Goal: Task Accomplishment & Management: Use online tool/utility

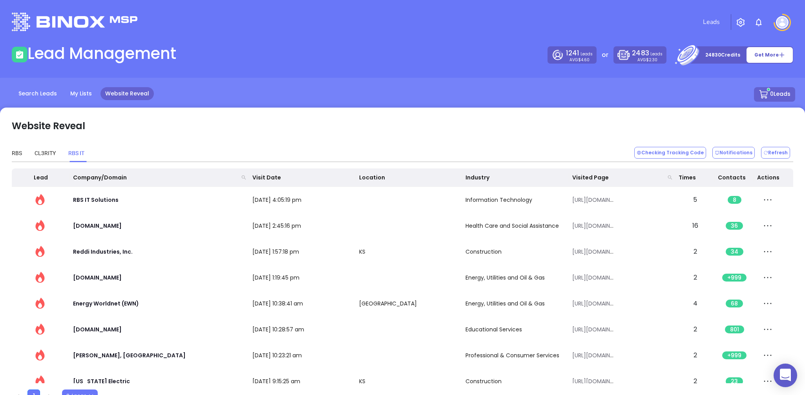
click at [155, 129] on div "Website Reveal" at bounding box center [402, 122] width 781 height 27
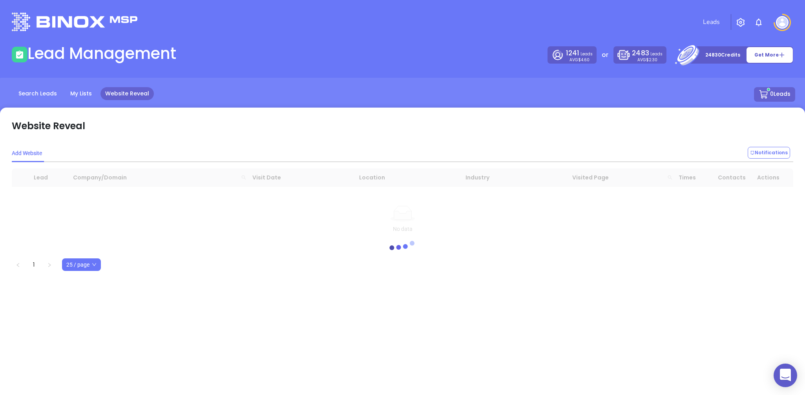
drag, startPoint x: 184, startPoint y: 137, endPoint x: 134, endPoint y: 155, distance: 53.4
click at [184, 137] on div "Add Website Notifications Lead Company/Domain Visit Date Location Industry Visi…" at bounding box center [402, 203] width 781 height 135
click at [210, 142] on div "RBS CL3RITY RBS IT Checking Tracking Code Notifications Refresh" at bounding box center [402, 151] width 781 height 22
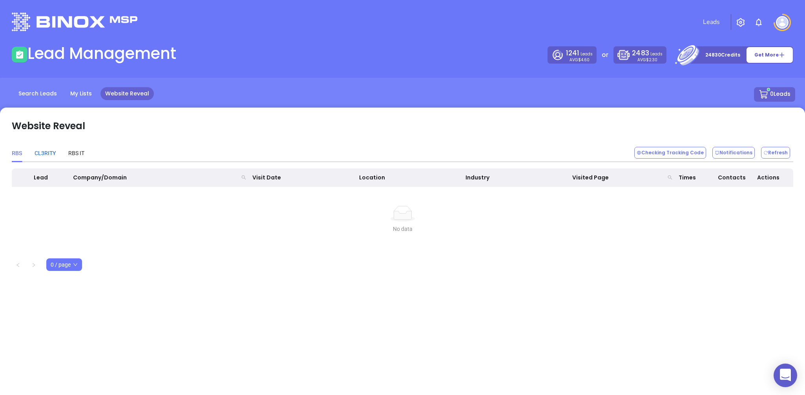
click at [45, 155] on div "CL3RITY" at bounding box center [45, 153] width 21 height 9
click at [80, 150] on div "RBS IT" at bounding box center [76, 153] width 16 height 9
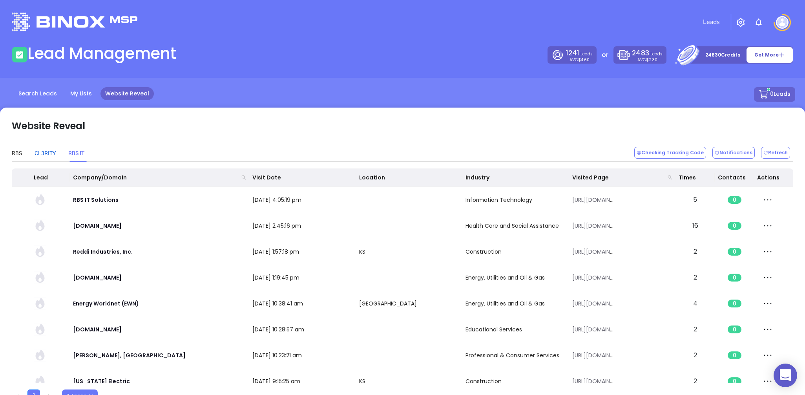
click at [41, 151] on div "CL3RITY" at bounding box center [45, 153] width 21 height 9
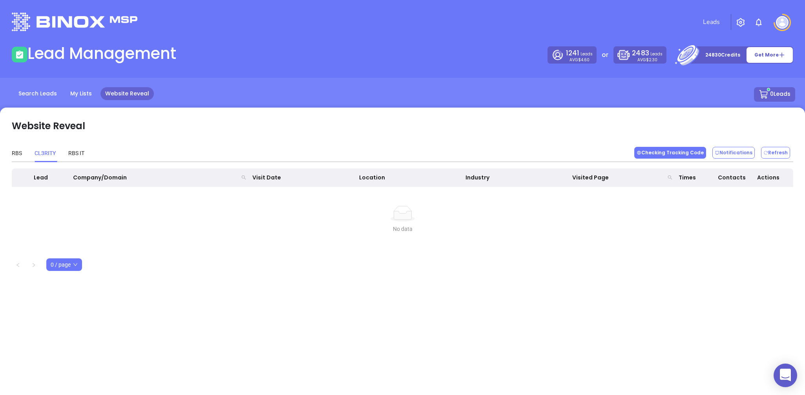
click at [667, 155] on button "Checking Tracking Code" at bounding box center [670, 153] width 72 height 12
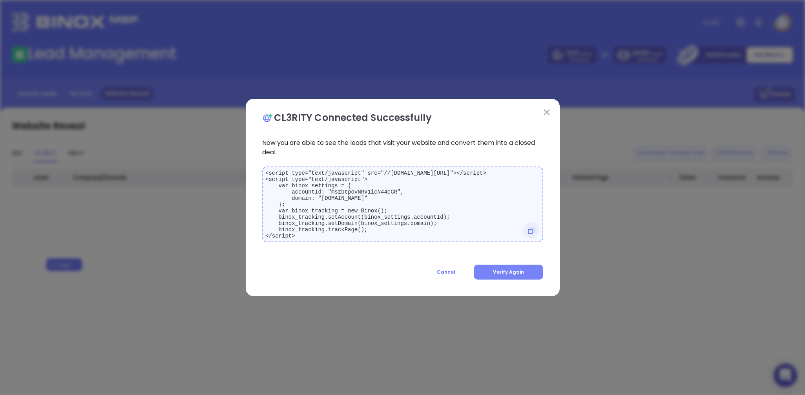
click at [510, 275] on span "Verify Again" at bounding box center [508, 271] width 31 height 7
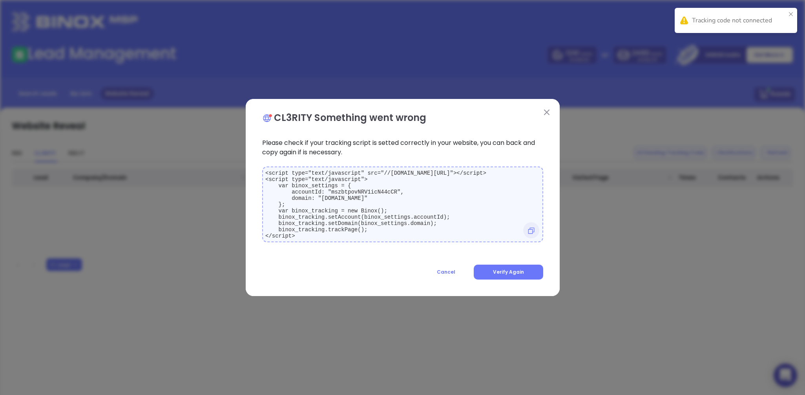
click at [547, 107] on button at bounding box center [547, 112] width 10 height 10
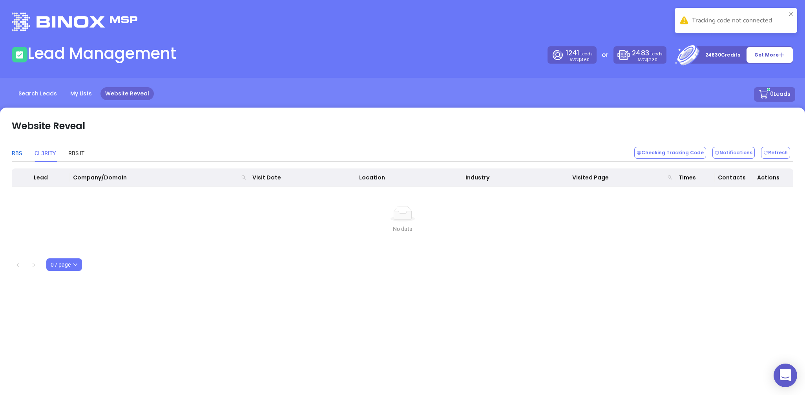
click at [13, 153] on div "RBS" at bounding box center [17, 153] width 10 height 9
click at [646, 150] on button "Checking Tracking Code" at bounding box center [670, 153] width 72 height 12
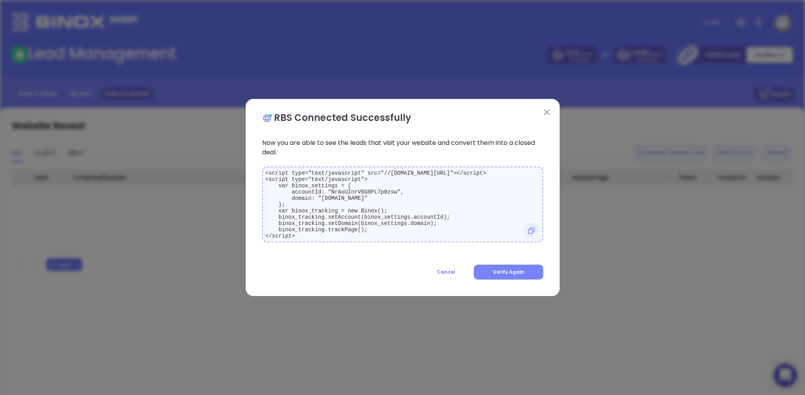
click at [495, 275] on span "Verify Again" at bounding box center [508, 271] width 31 height 7
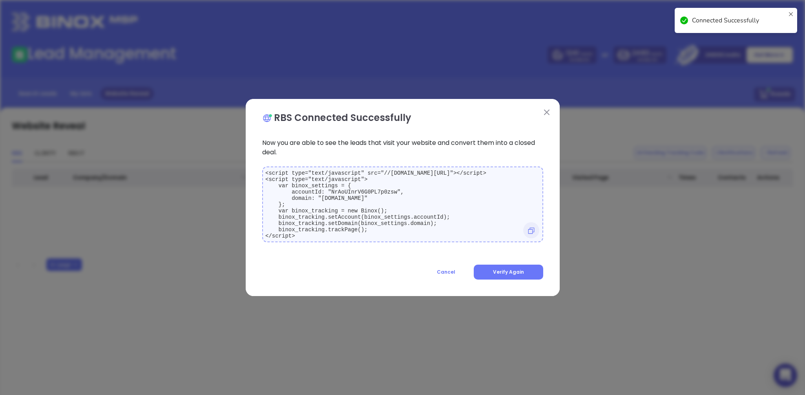
click at [548, 109] on img at bounding box center [546, 111] width 5 height 5
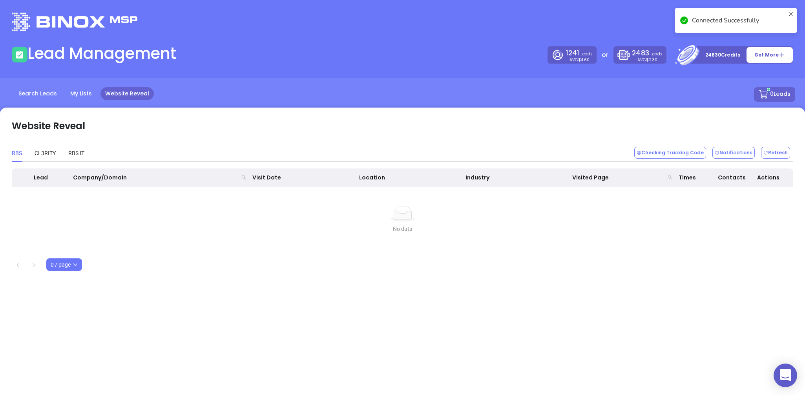
click at [450, 141] on div "RBS CL3RITY RBS IT Checking Tracking Code Notifications Refresh" at bounding box center [402, 151] width 781 height 22
click at [46, 157] on div "CL3RITY" at bounding box center [45, 153] width 21 height 9
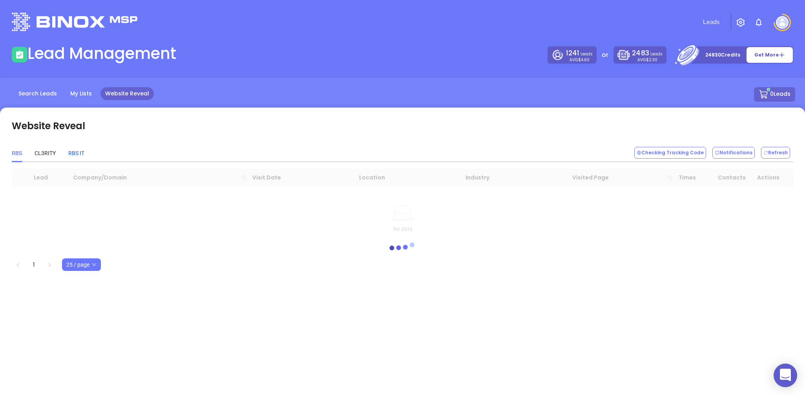
click at [77, 150] on div "RBS IT" at bounding box center [76, 153] width 16 height 9
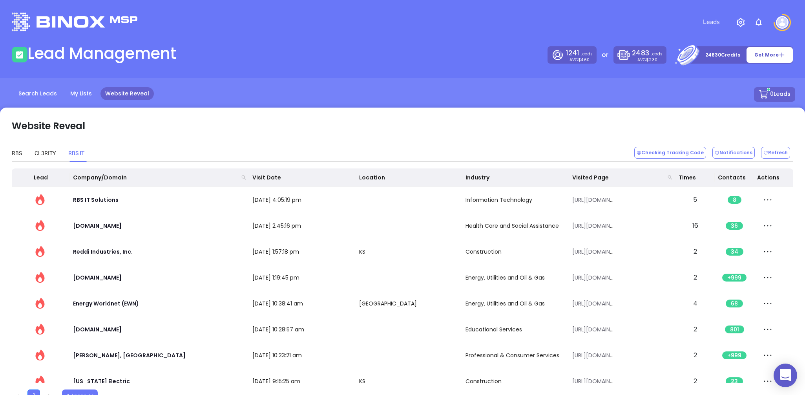
click at [10, 156] on div "RBS CL3RITY RBS IT Checking Tracking Code Notifications Refresh Lead Company/Do…" at bounding box center [402, 269] width 791 height 266
click at [14, 155] on div "RBS" at bounding box center [17, 153] width 10 height 9
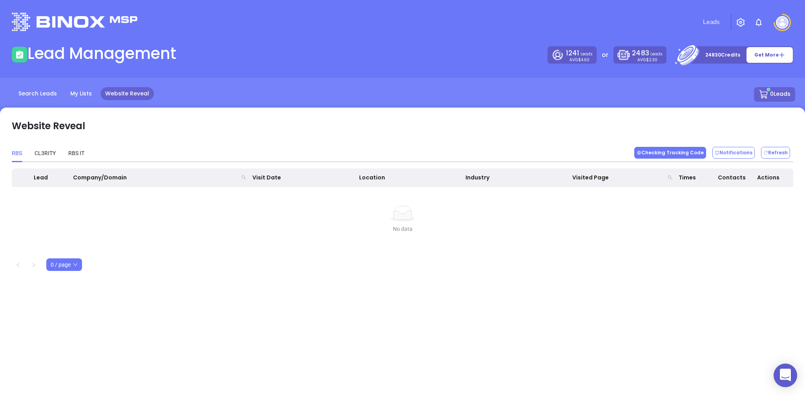
click at [682, 153] on button "Checking Tracking Code" at bounding box center [670, 153] width 72 height 12
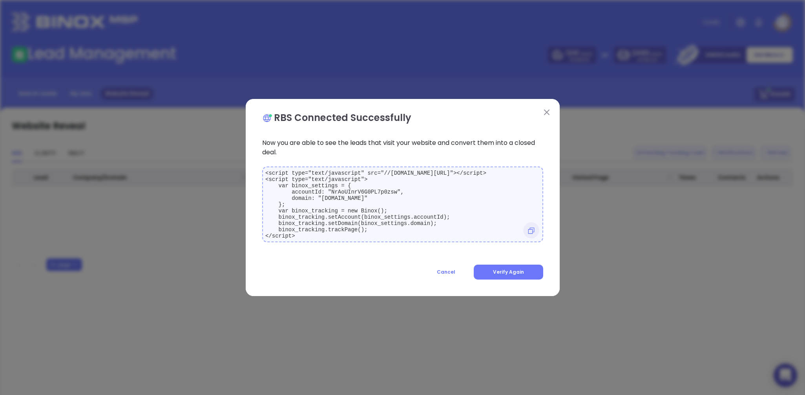
click at [518, 262] on div "Cancel Verify Again" at bounding box center [402, 267] width 290 height 25
click at [515, 273] on span "Verify Again" at bounding box center [508, 271] width 31 height 7
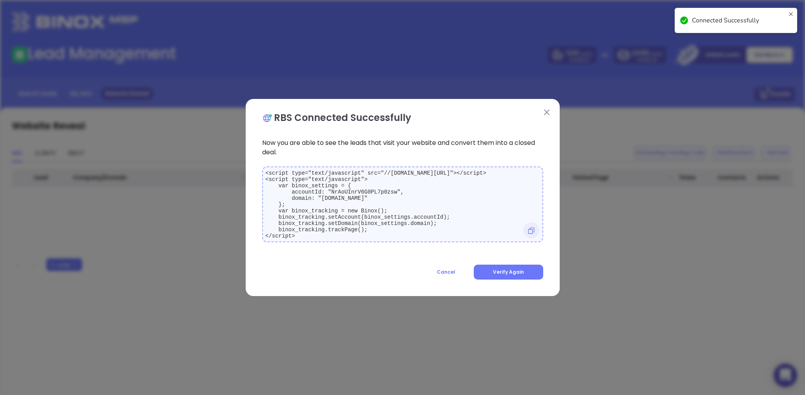
click at [551, 111] on button at bounding box center [547, 112] width 10 height 10
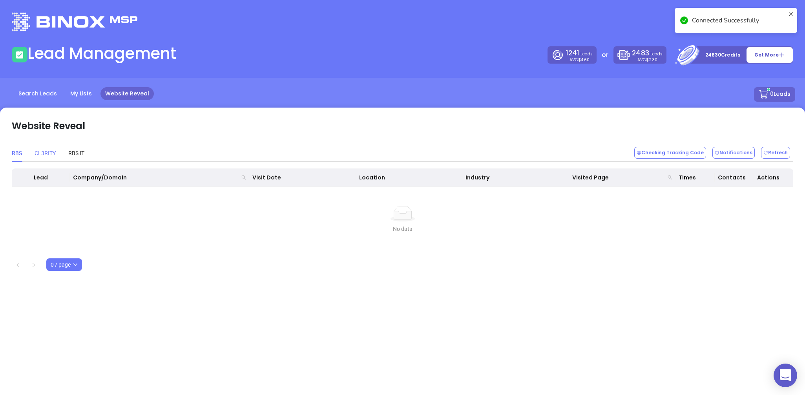
click at [41, 160] on div "CL3RITY" at bounding box center [45, 153] width 21 height 18
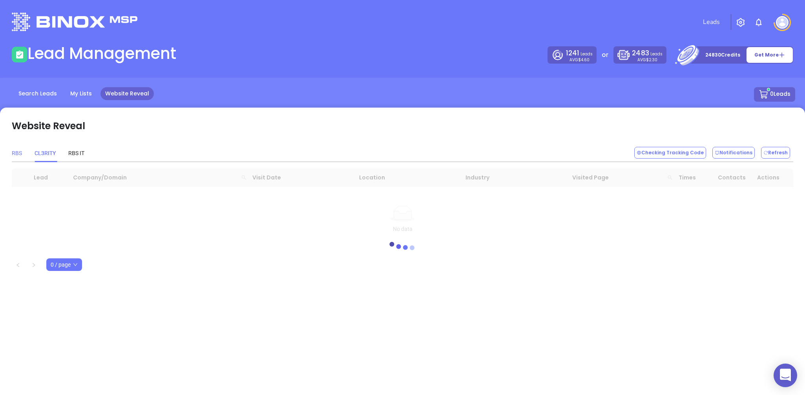
click at [13, 159] on div "RBS" at bounding box center [17, 153] width 10 height 18
